Goal: Information Seeking & Learning: Learn about a topic

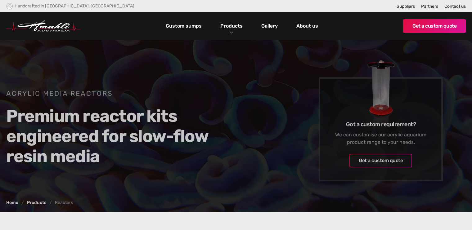
click at [232, 33] on div "Products" at bounding box center [232, 26] width 32 height 28
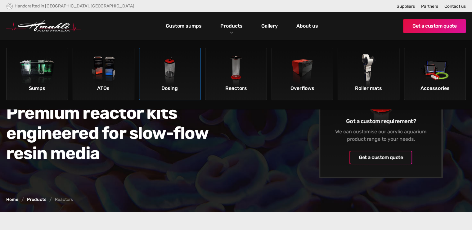
click at [174, 79] on img at bounding box center [169, 71] width 35 height 35
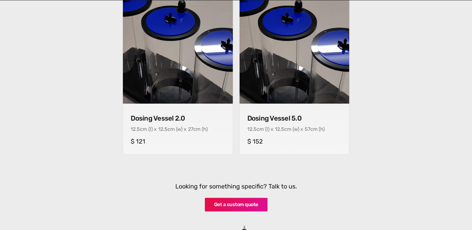
scroll to position [273, 0]
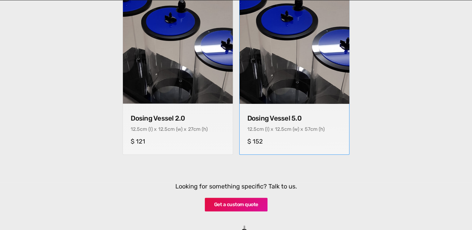
click at [307, 74] on img at bounding box center [294, 48] width 115 height 115
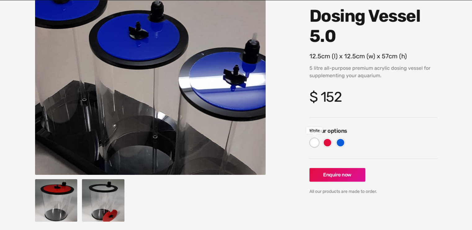
scroll to position [91, 0]
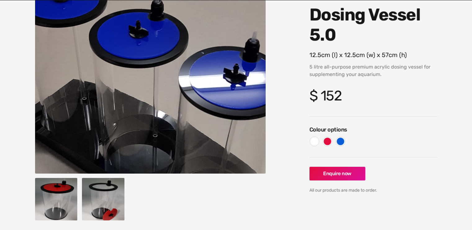
click at [255, 203] on div at bounding box center [150, 202] width 235 height 48
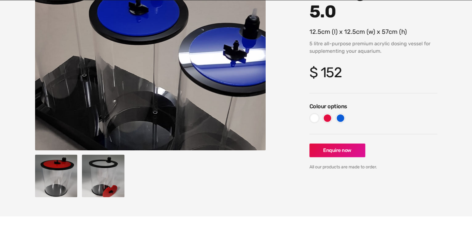
scroll to position [120, 0]
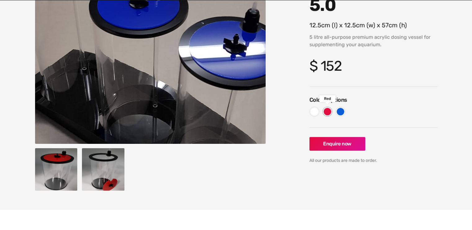
click at [327, 111] on div at bounding box center [327, 111] width 7 height 7
click at [316, 111] on div at bounding box center [314, 111] width 7 height 7
click at [325, 112] on div at bounding box center [327, 111] width 7 height 7
click at [336, 114] on div at bounding box center [340, 112] width 10 height 10
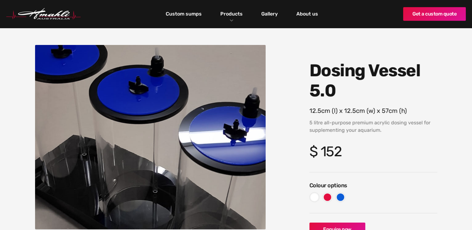
scroll to position [29, 0]
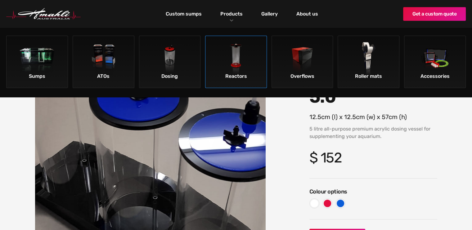
click at [238, 56] on img at bounding box center [235, 59] width 35 height 35
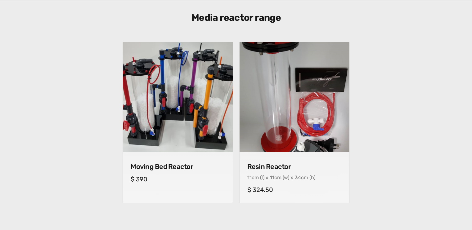
scroll to position [225, 0]
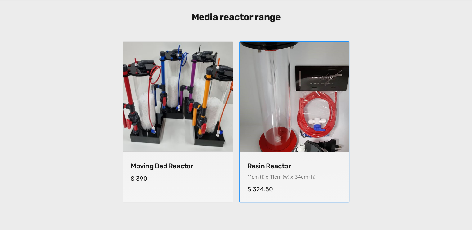
click at [288, 119] on img at bounding box center [294, 96] width 115 height 115
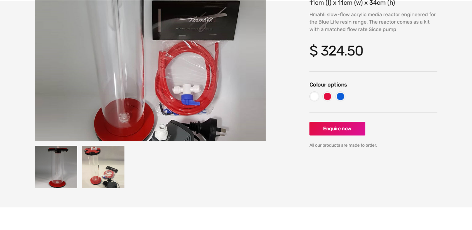
scroll to position [128, 0]
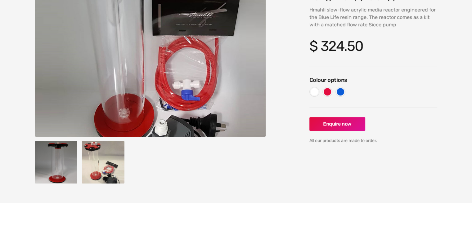
click at [101, 159] on img "open lightbox" at bounding box center [103, 162] width 43 height 43
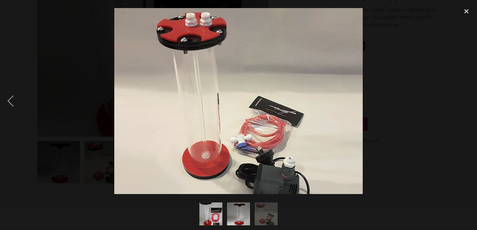
click at [241, 205] on img "show item 2 of 3" at bounding box center [238, 214] width 31 height 23
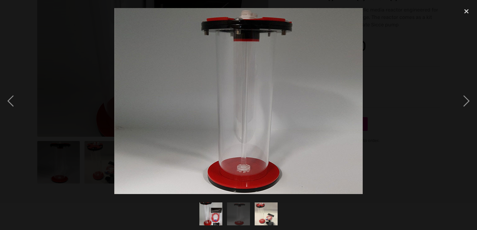
click at [267, 211] on img "show item 3 of 3" at bounding box center [266, 214] width 31 height 23
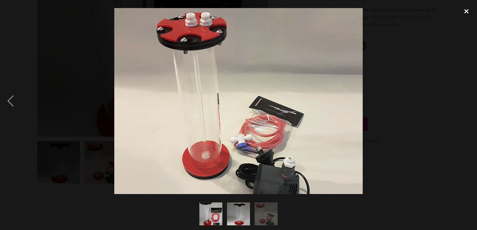
click at [465, 11] on div "close lightbox" at bounding box center [465, 12] width 21 height 14
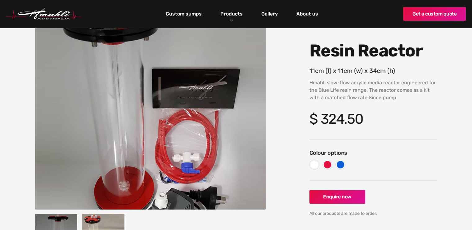
scroll to position [0, 0]
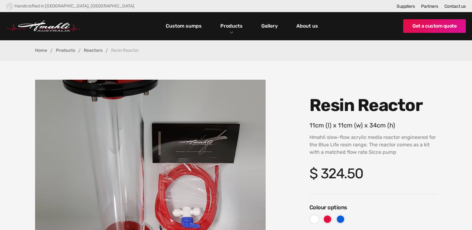
click at [67, 49] on link "Products" at bounding box center [65, 50] width 19 height 4
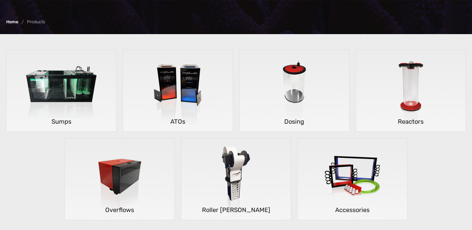
scroll to position [121, 0]
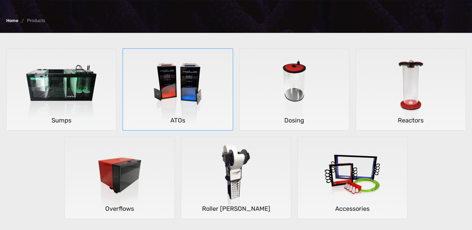
click at [177, 94] on img at bounding box center [178, 90] width 92 height 82
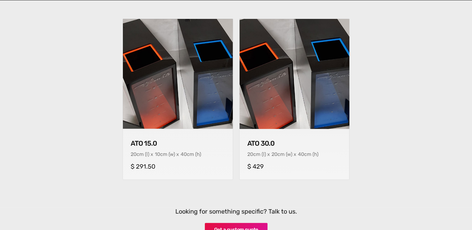
scroll to position [248, 0]
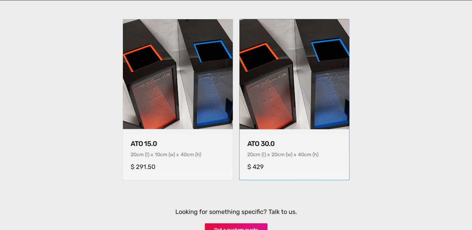
click at [298, 92] on img at bounding box center [294, 73] width 115 height 115
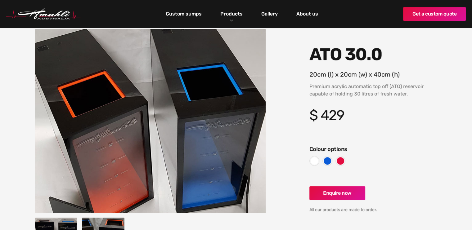
scroll to position [50, 0]
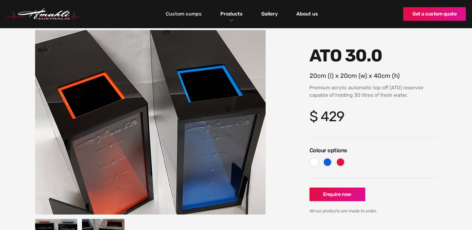
click at [184, 13] on link "Custom sumps" at bounding box center [183, 14] width 39 height 11
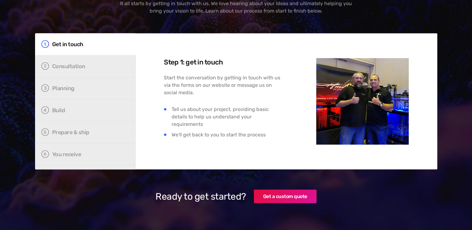
scroll to position [1224, 0]
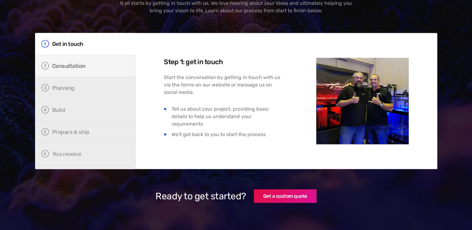
click at [72, 63] on div "Consultation" at bounding box center [89, 66] width 74 height 6
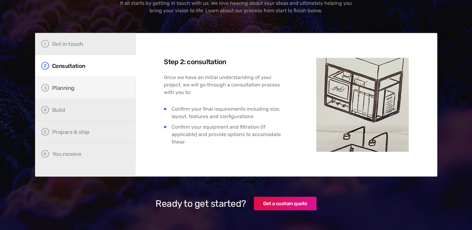
click at [73, 85] on div "Planning" at bounding box center [89, 88] width 74 height 6
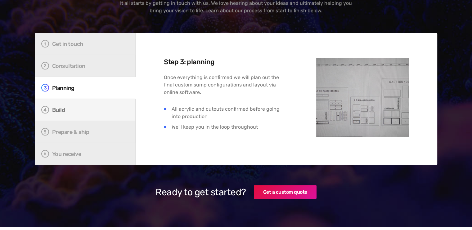
click at [74, 107] on div "Build" at bounding box center [89, 110] width 74 height 6
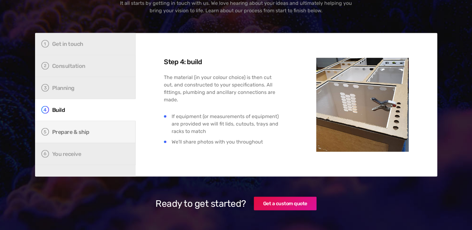
click at [77, 129] on div "Prepare & ship" at bounding box center [89, 132] width 74 height 6
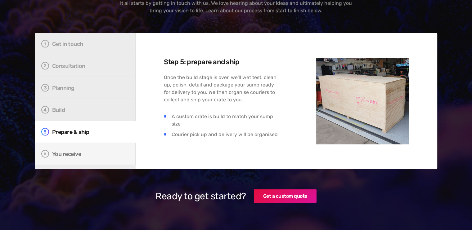
click at [75, 151] on div "You receive" at bounding box center [89, 154] width 74 height 6
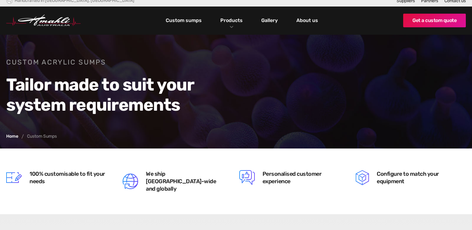
scroll to position [0, 0]
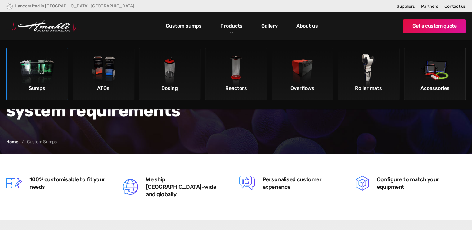
click at [48, 75] on img at bounding box center [37, 71] width 35 height 35
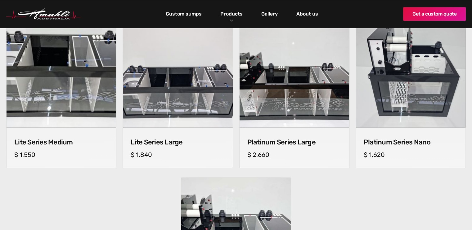
scroll to position [418, 0]
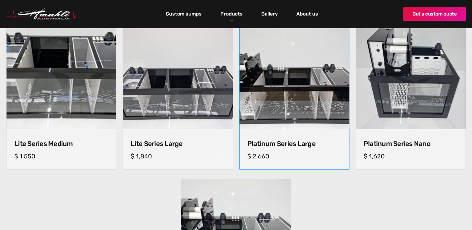
click at [307, 96] on img at bounding box center [294, 74] width 115 height 115
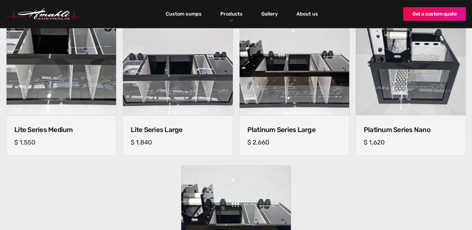
scroll to position [432, 0]
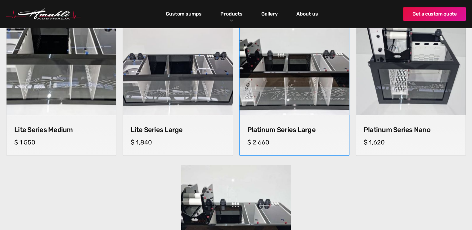
click at [285, 87] on img at bounding box center [294, 60] width 115 height 115
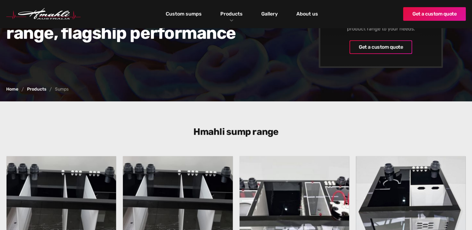
scroll to position [0, 0]
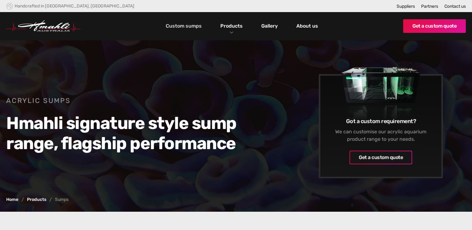
click at [193, 23] on link "Custom sumps" at bounding box center [183, 26] width 39 height 11
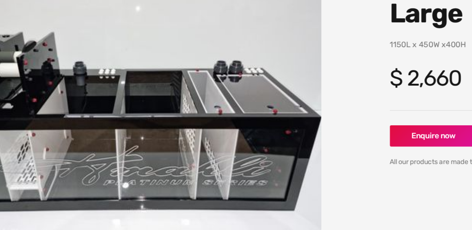
scroll to position [82, 0]
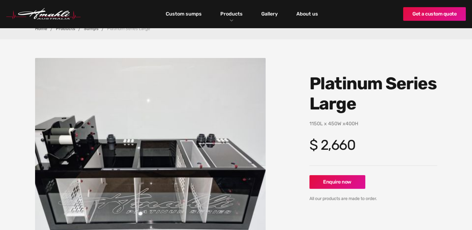
scroll to position [21, 0]
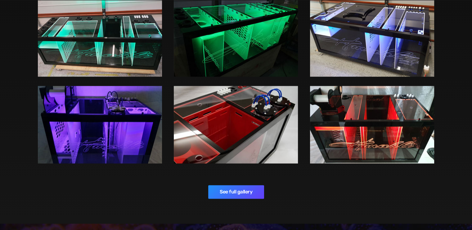
scroll to position [995, 0]
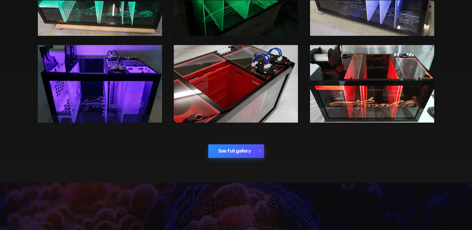
click at [221, 144] on link "See full gallery" at bounding box center [236, 151] width 56 height 14
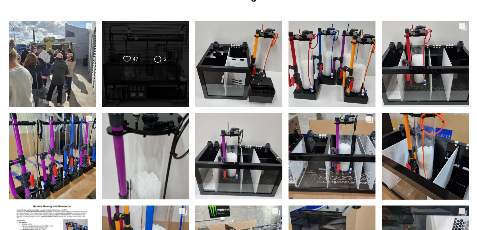
scroll to position [196, 0]
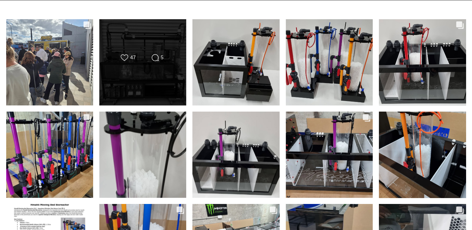
click at [149, 73] on div "Likes Count 47 Comments Count 5" at bounding box center [142, 62] width 87 height 87
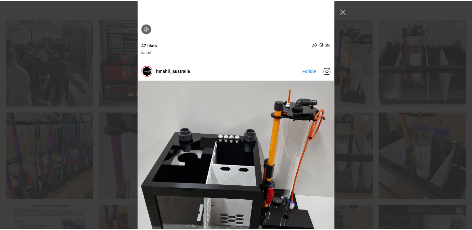
scroll to position [174, 0]
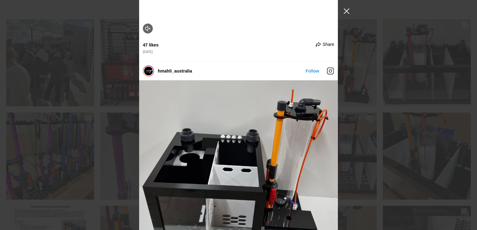
click at [347, 10] on button "Close Instagram Feed Popup" at bounding box center [346, 11] width 10 height 10
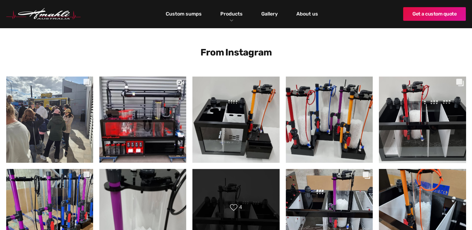
scroll to position [111, 0]
